Goal: Browse casually

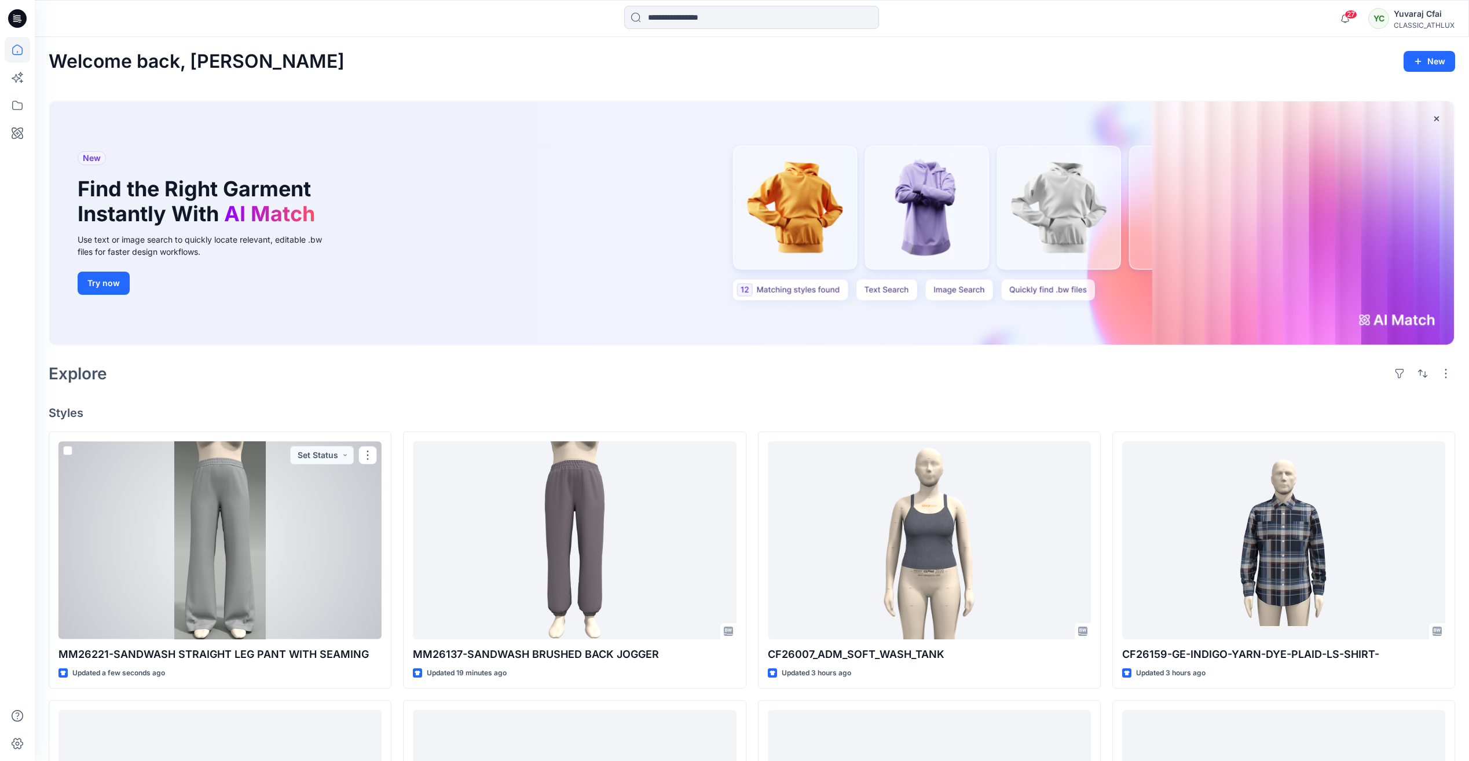
click at [229, 546] on div at bounding box center [219, 539] width 323 height 197
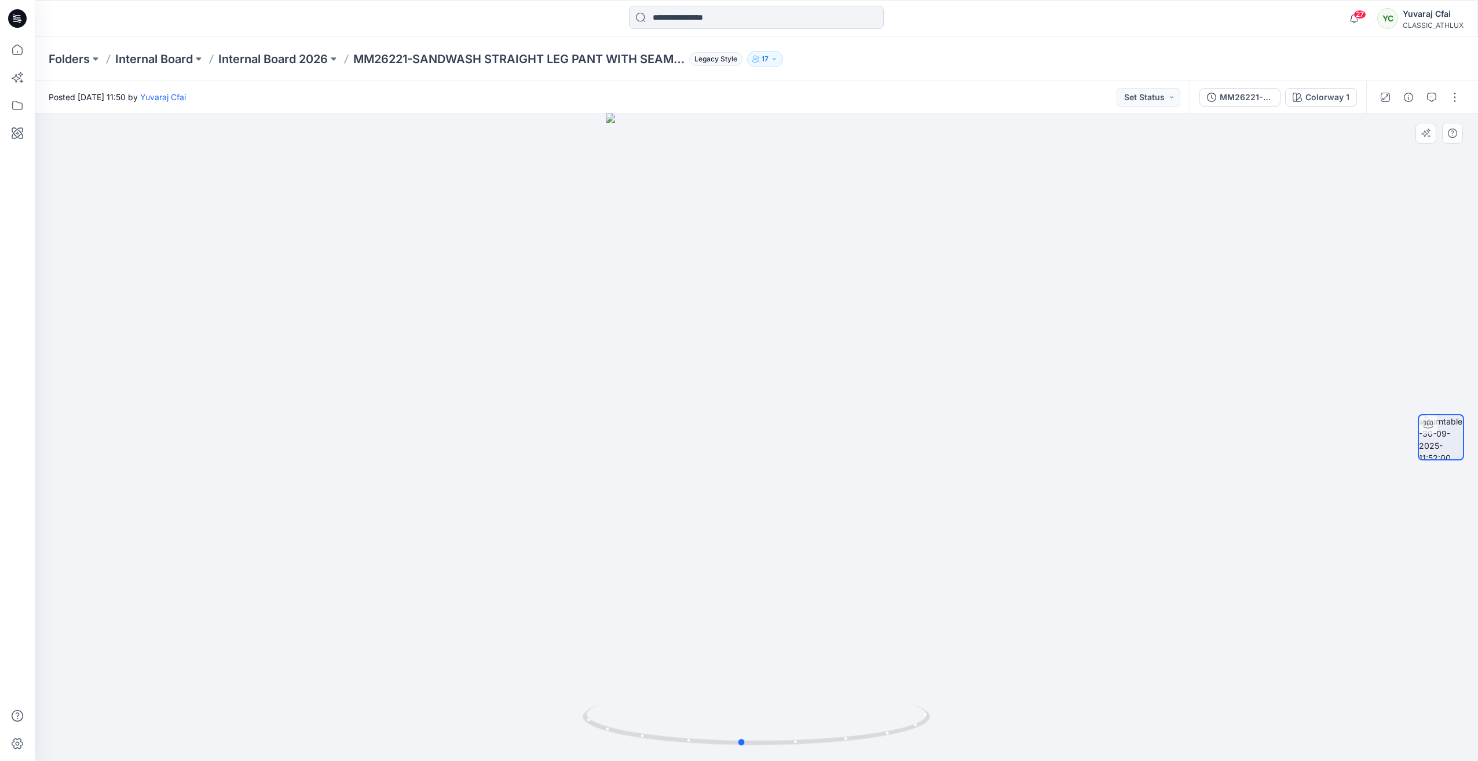
drag, startPoint x: 769, startPoint y: 746, endPoint x: 1101, endPoint y: 539, distance: 391.7
click at [1101, 539] on div at bounding box center [756, 436] width 1443 height 647
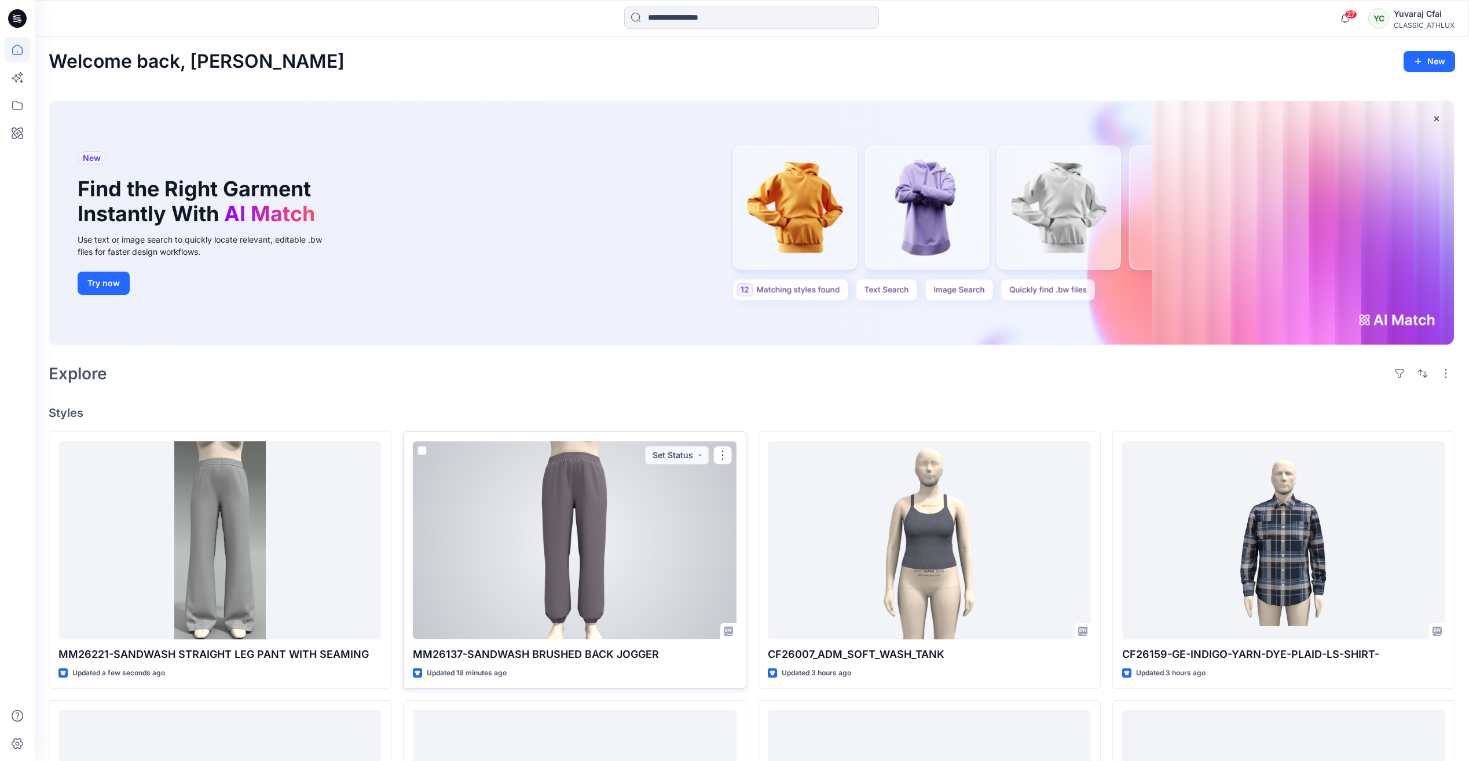
click at [490, 519] on div at bounding box center [574, 539] width 323 height 197
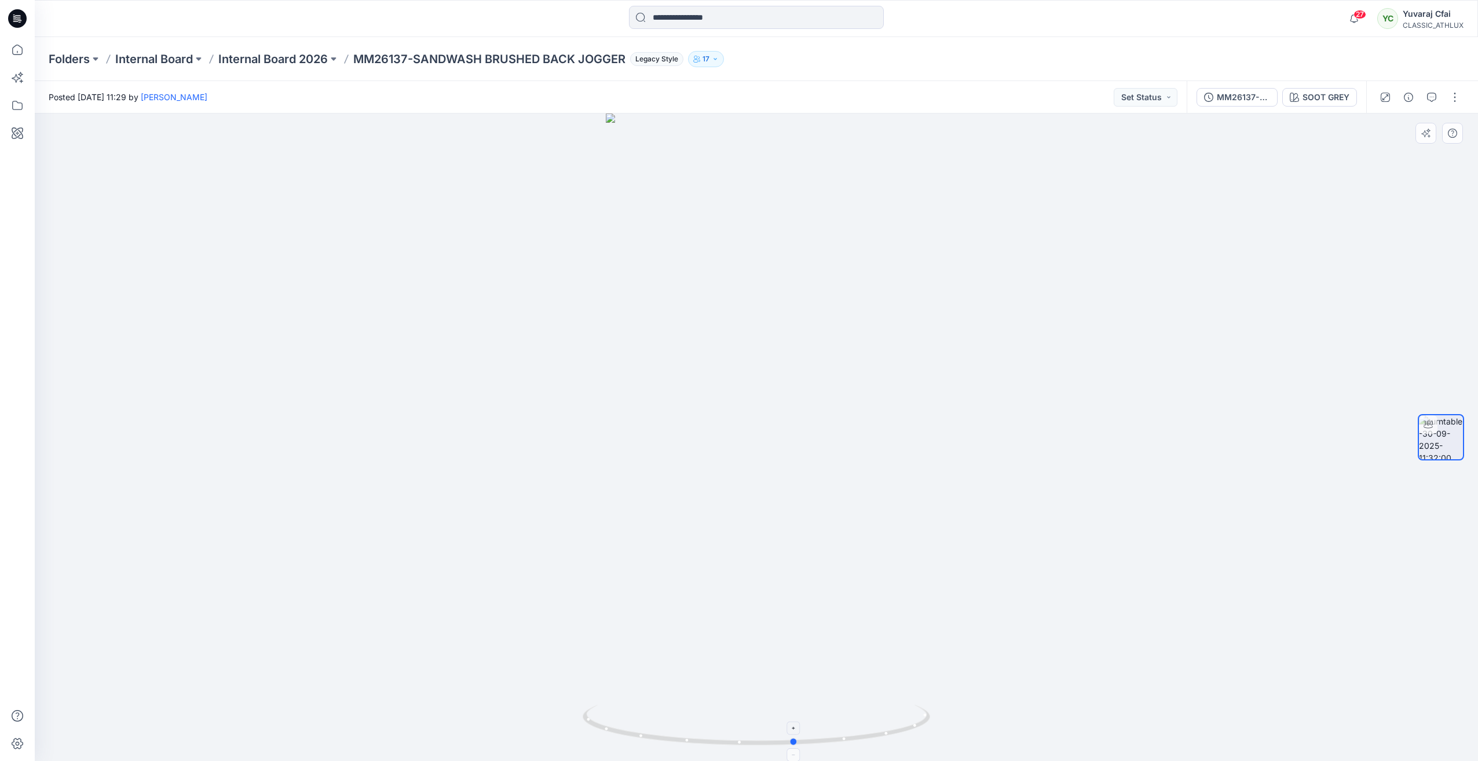
drag, startPoint x: 761, startPoint y: 745, endPoint x: 800, endPoint y: 742, distance: 38.9
click at [800, 742] on icon at bounding box center [758, 726] width 350 height 43
click at [12, 14] on icon at bounding box center [17, 18] width 19 height 19
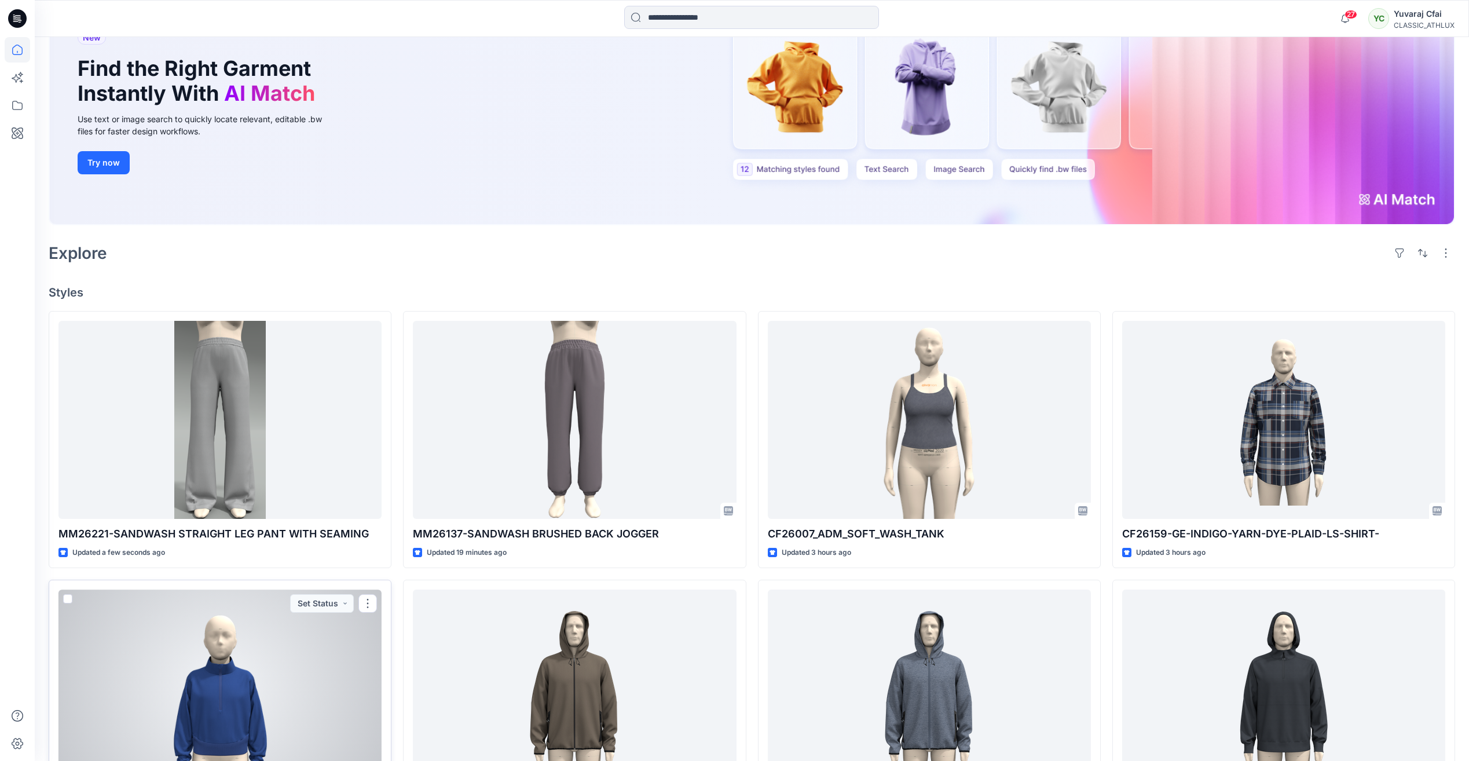
scroll to position [116, 0]
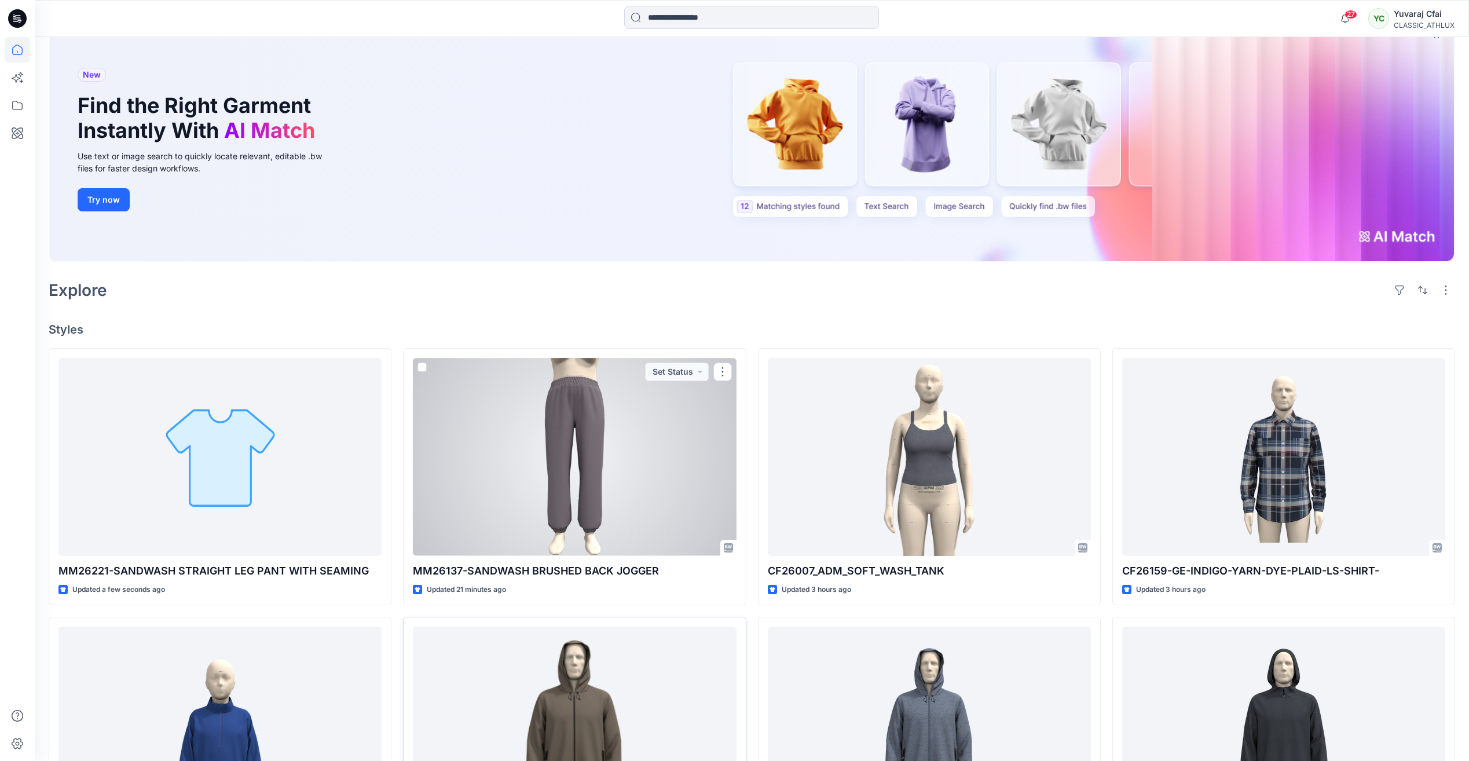
scroll to position [57, 0]
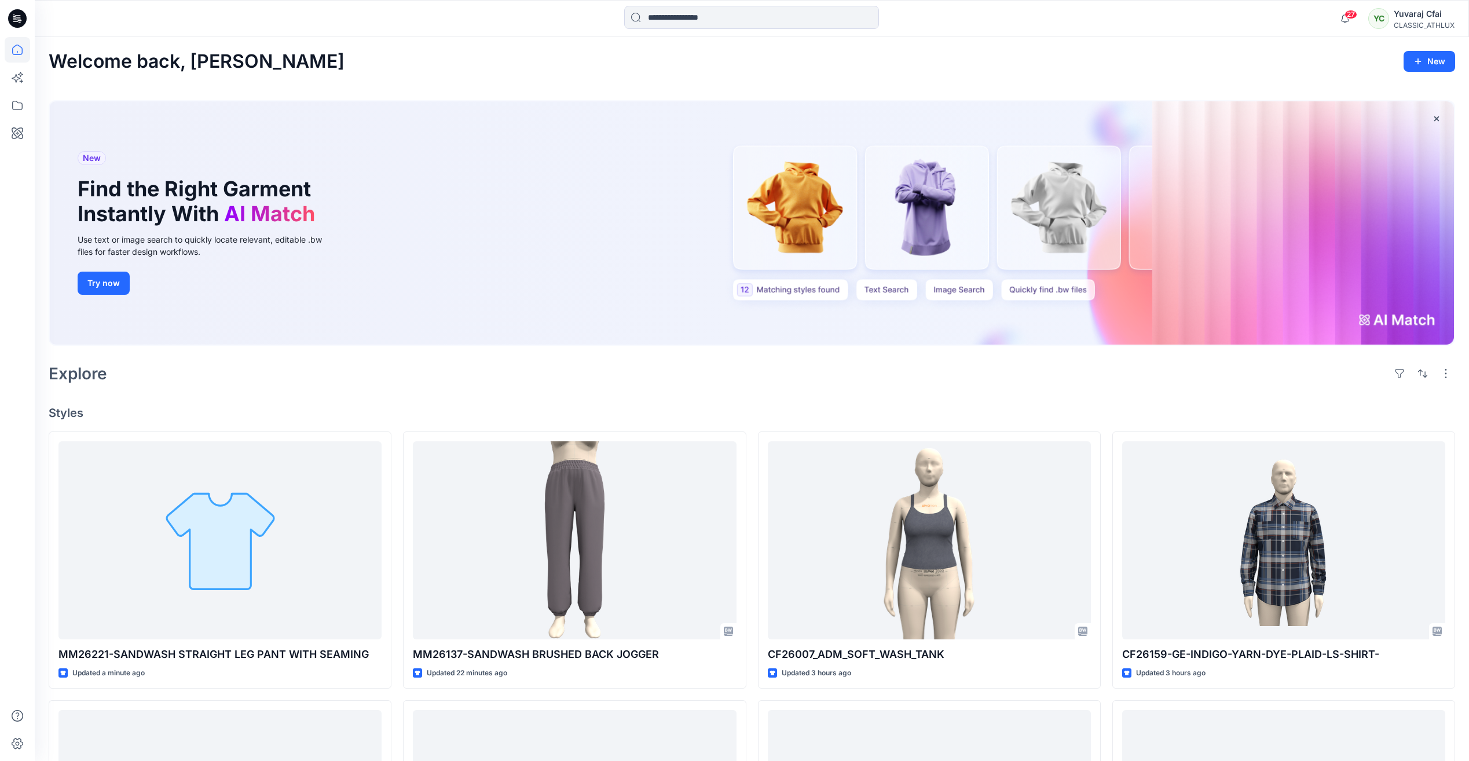
click at [850, 368] on div "Explore" at bounding box center [752, 374] width 1406 height 28
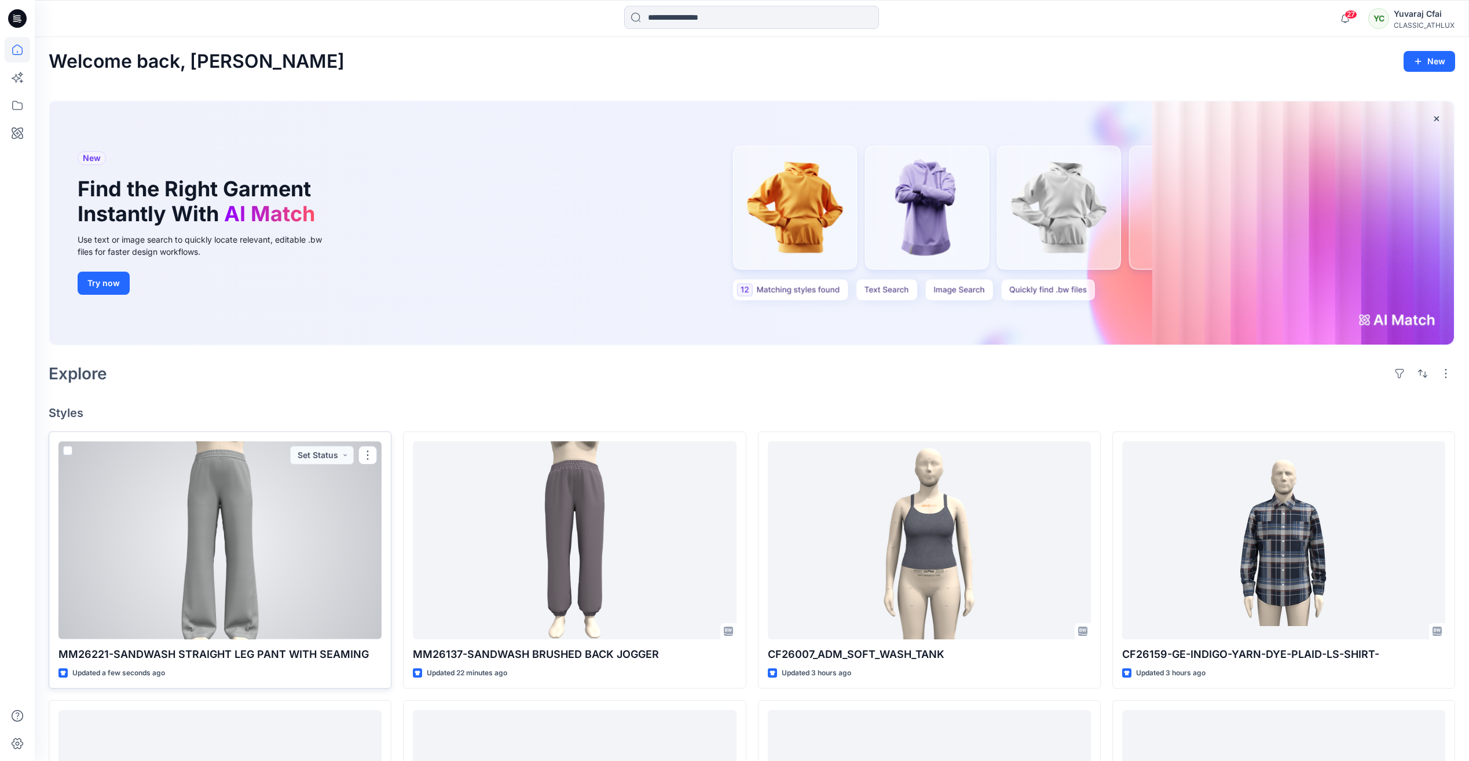
click at [259, 517] on div at bounding box center [219, 539] width 323 height 197
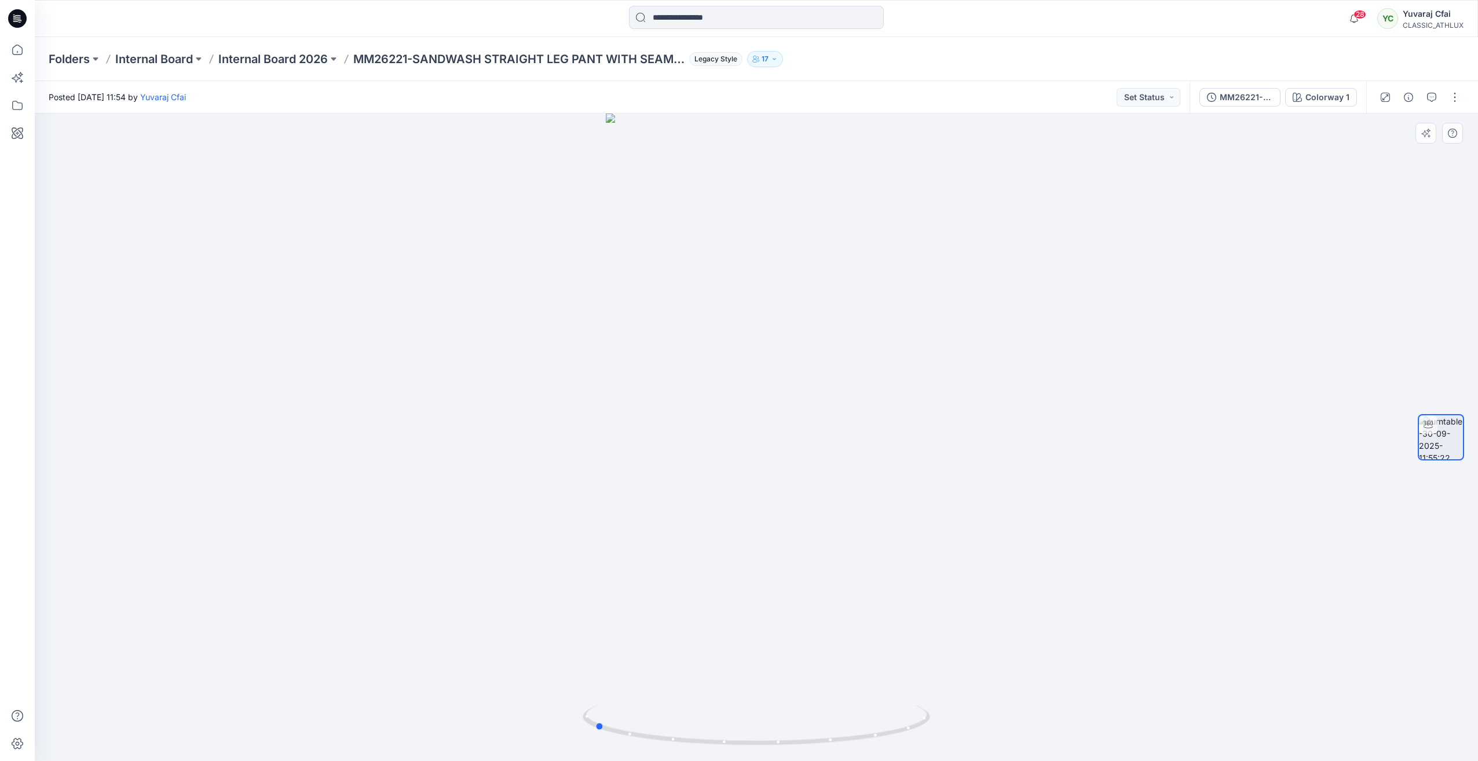
drag, startPoint x: 762, startPoint y: 745, endPoint x: 1295, endPoint y: 663, distance: 538.9
click at [1295, 663] on div at bounding box center [756, 436] width 1443 height 647
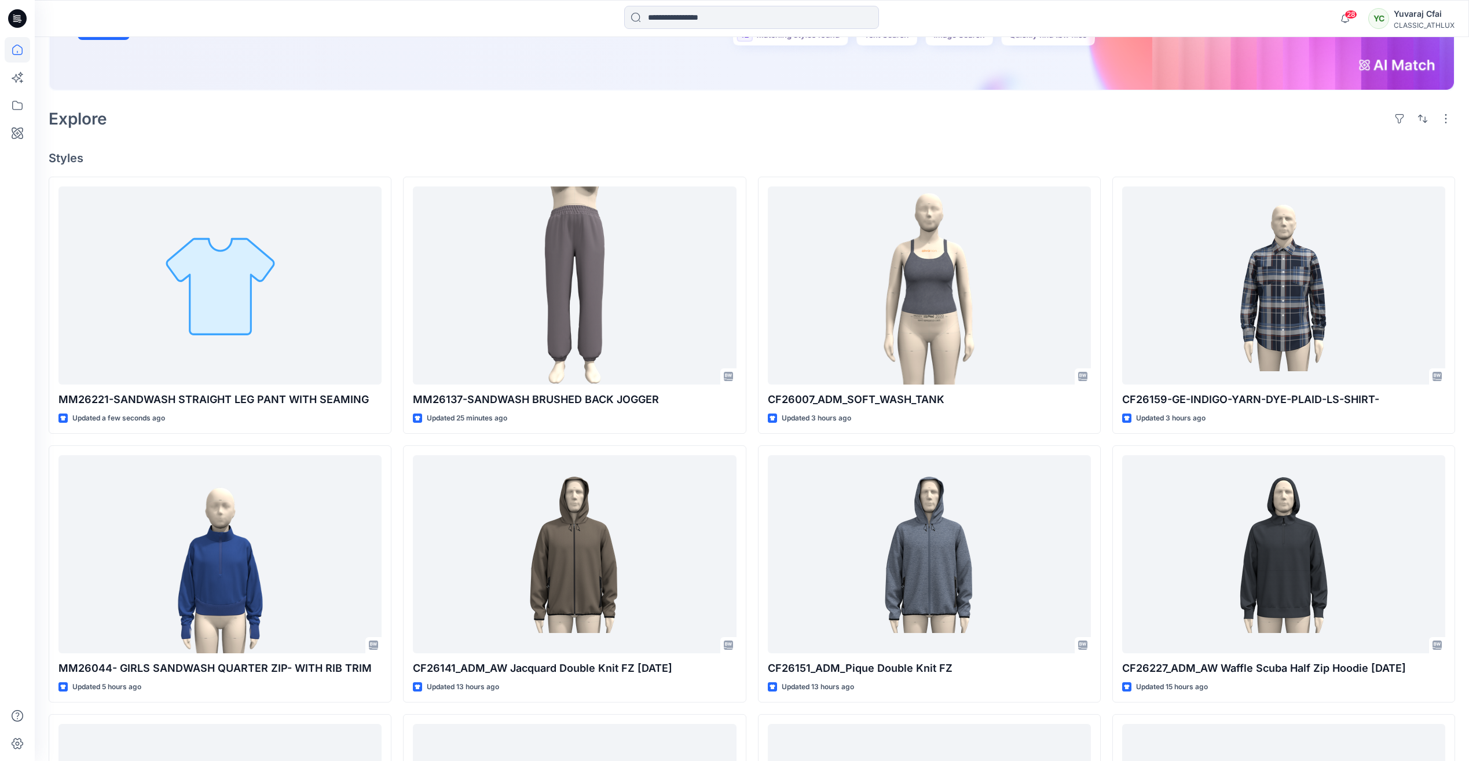
scroll to position [290, 0]
